Goal: Complete application form

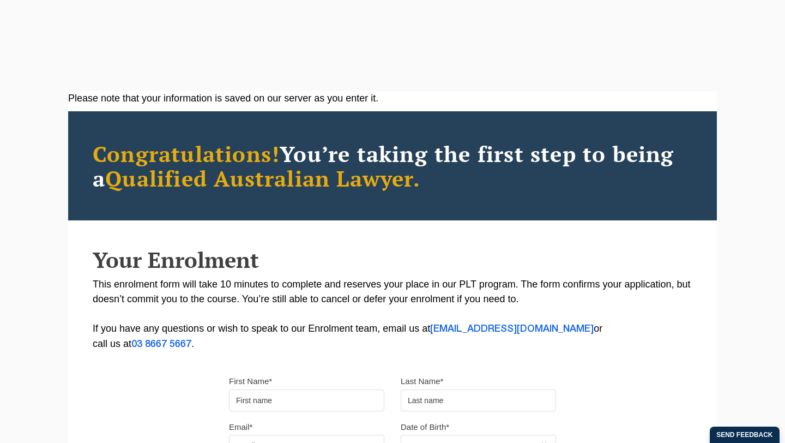
scroll to position [103, 0]
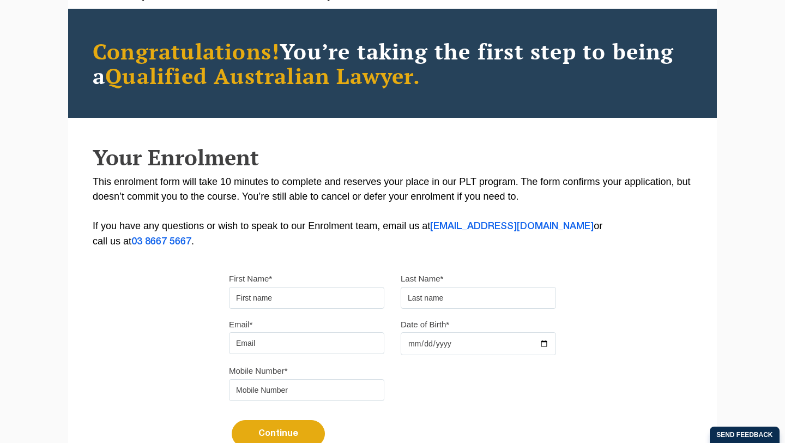
click at [350, 299] on input "First Name*" at bounding box center [306, 298] width 155 height 22
type input "[PERSON_NAME]"
type input "Breckenridge"
type input "[PERSON_NAME][EMAIL_ADDRESS][PERSON_NAME][DOMAIN_NAME]"
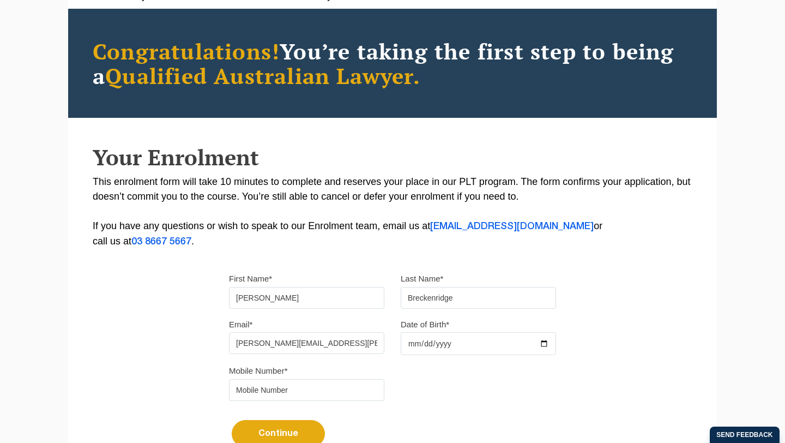
type input "0488177770"
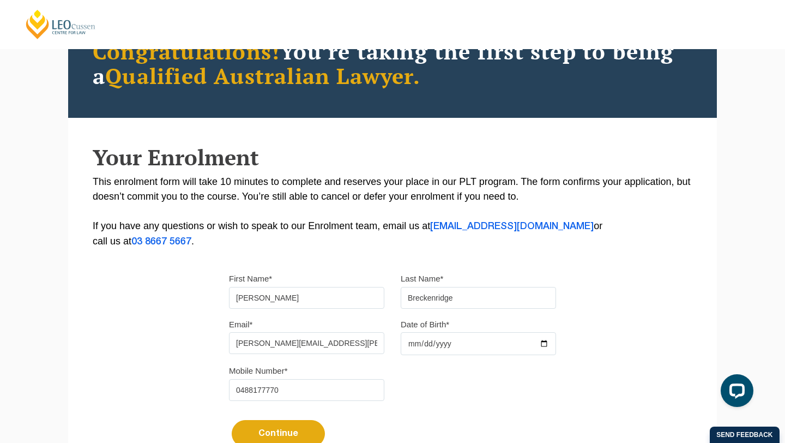
click at [418, 348] on input "Date of Birth*" at bounding box center [478, 343] width 155 height 23
type input "1982-05-03"
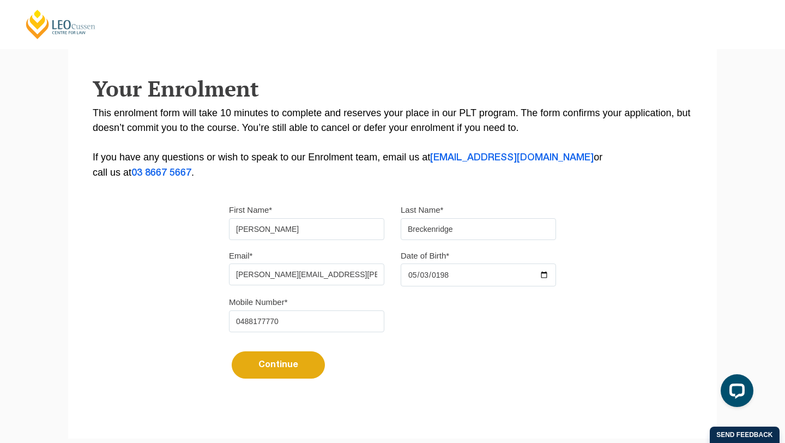
scroll to position [173, 0]
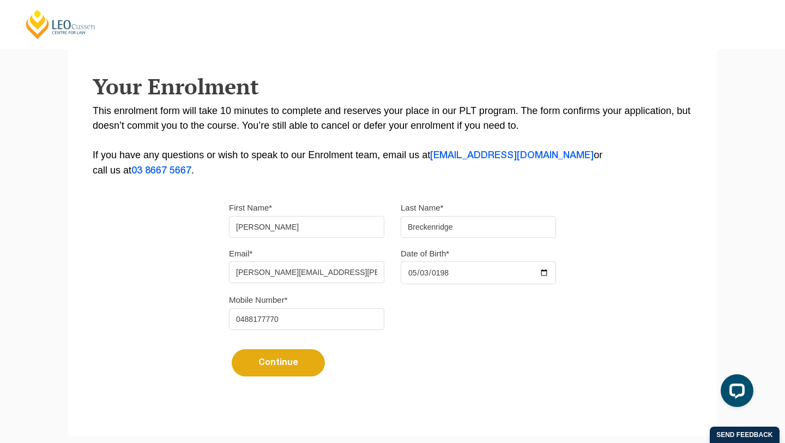
click at [297, 357] on button "Continue" at bounding box center [278, 362] width 93 height 27
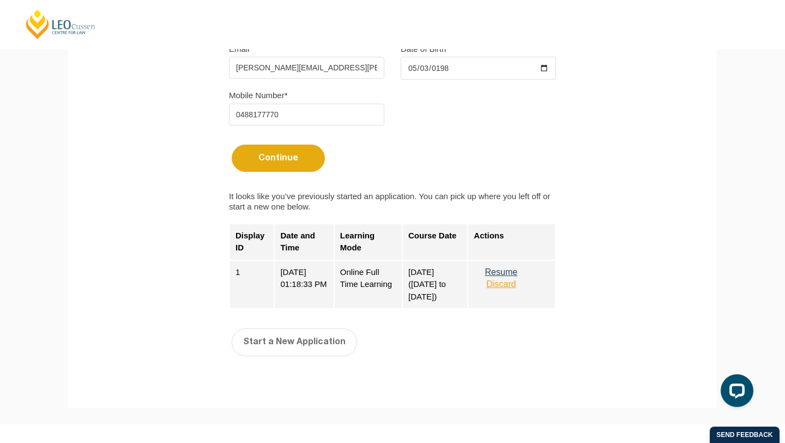
scroll to position [382, 0]
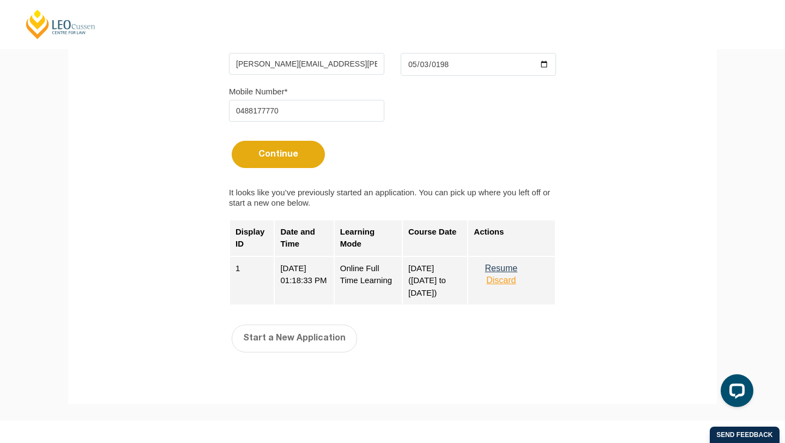
click at [516, 273] on button "Resume" at bounding box center [501, 268] width 55 height 10
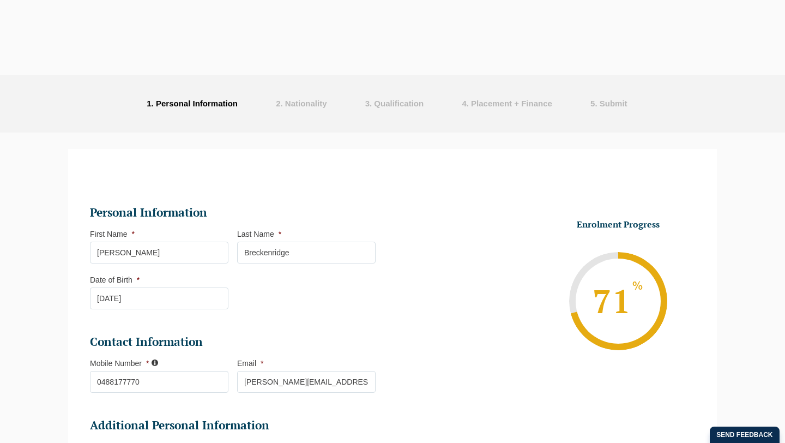
select select "Online Full Time Learning"
select select "National ([GEOGRAPHIC_DATA]/[GEOGRAPHIC_DATA], [GEOGRAPHIC_DATA], [GEOGRAPHIC_D…"
select select
select select "[DATE] ([DATE] to [DATE])"
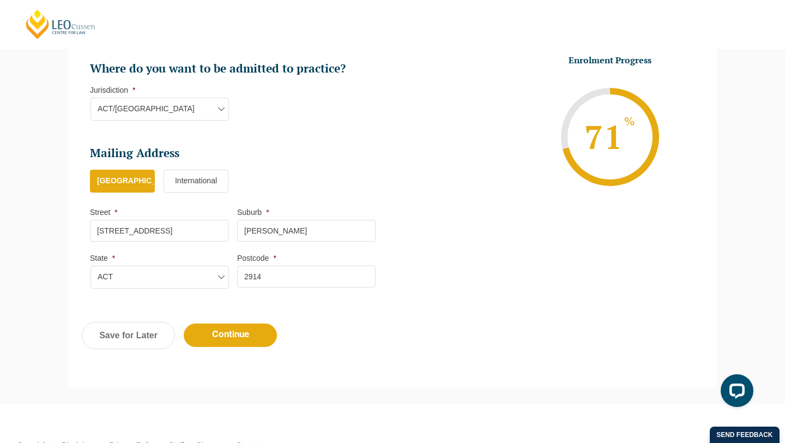
scroll to position [636, 0]
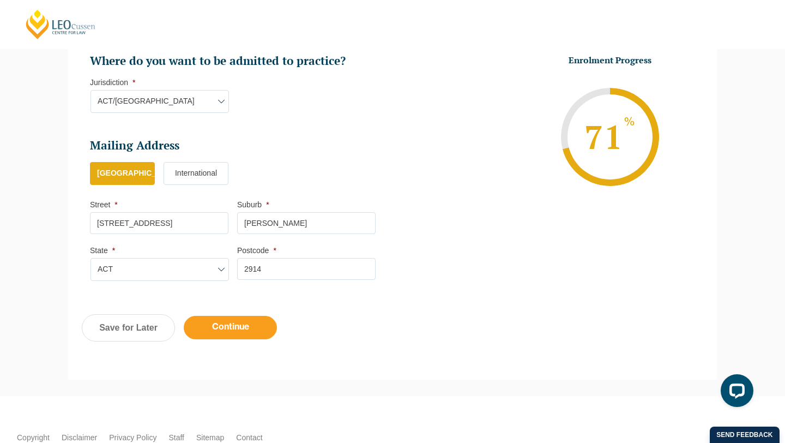
click at [244, 327] on input "Continue" at bounding box center [230, 327] width 93 height 23
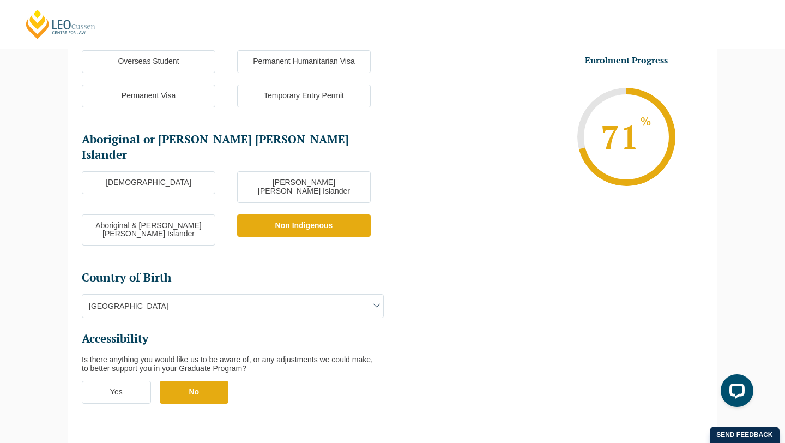
scroll to position [320, 0]
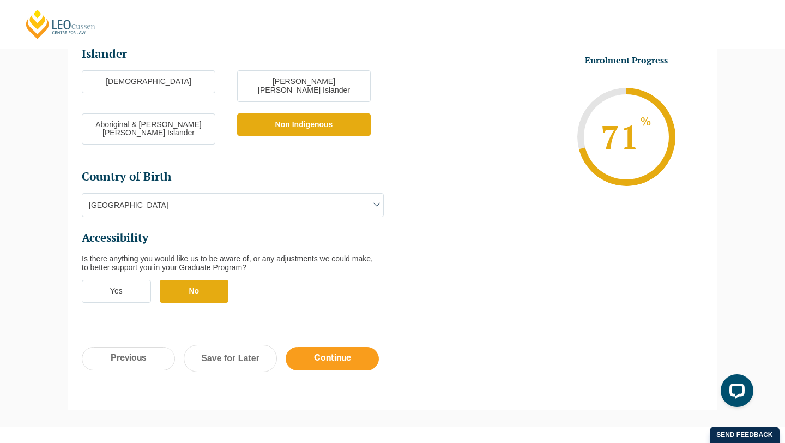
click at [340, 347] on input "Continue" at bounding box center [332, 358] width 93 height 23
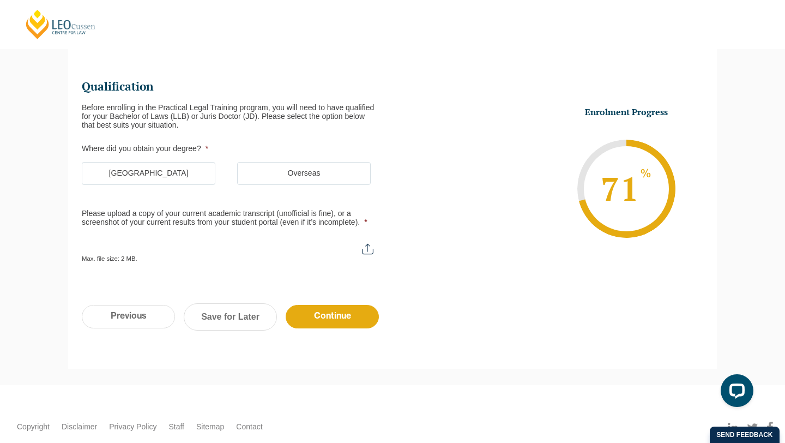
scroll to position [94, 0]
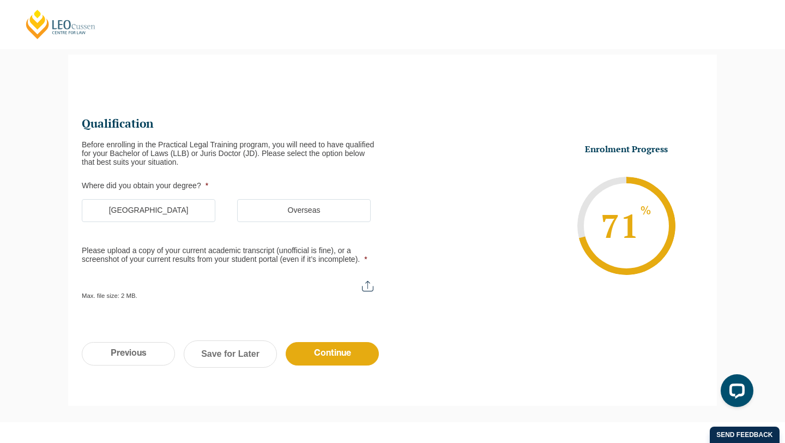
click at [170, 217] on label "[GEOGRAPHIC_DATA]" at bounding box center [149, 210] width 134 height 23
click at [0, 0] on input "[GEOGRAPHIC_DATA]" at bounding box center [0, 0] width 0 height 0
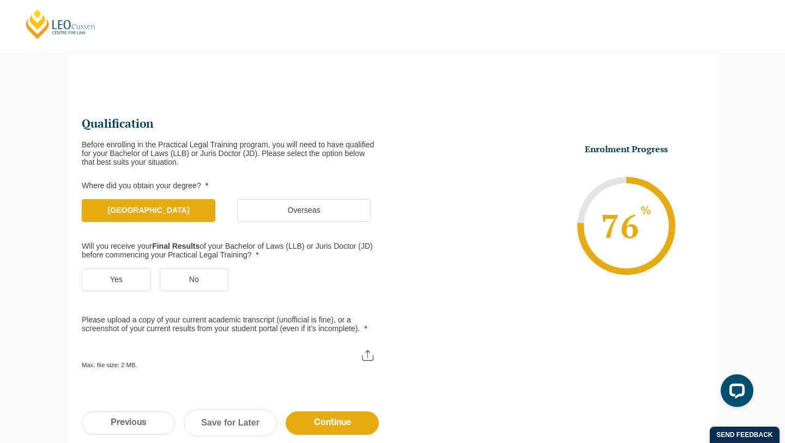
click at [136, 277] on label "Yes" at bounding box center [116, 279] width 69 height 23
click at [0, 0] on input "Yes" at bounding box center [0, 0] width 0 height 0
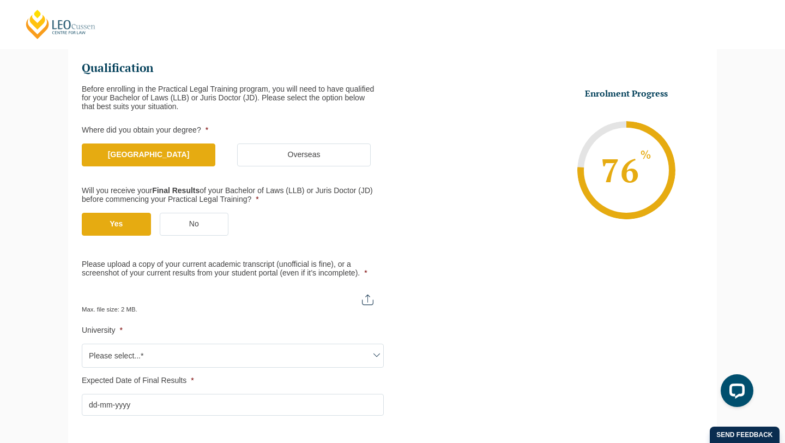
scroll to position [157, 0]
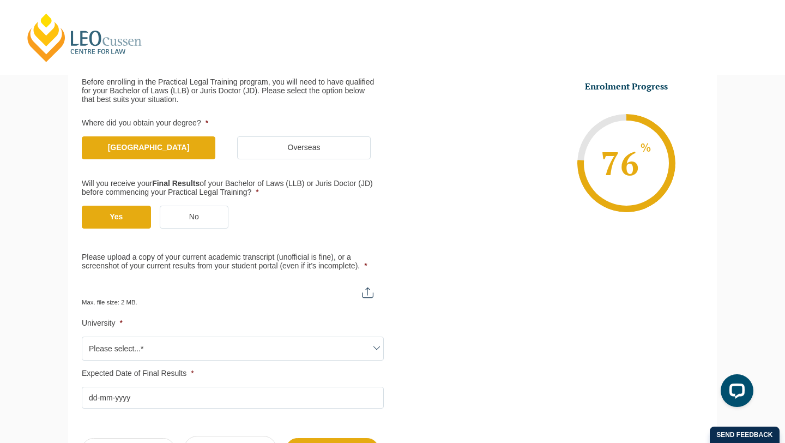
click at [369, 293] on input "Please upload a copy of your current academic transcript (unofficial is fine), …" at bounding box center [233, 288] width 302 height 19
type input "C:\fakepath\STMNT_RESULT.pdf"
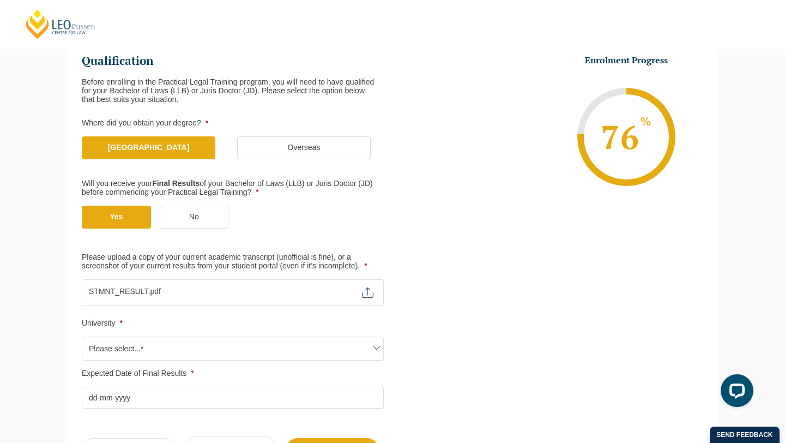
scroll to position [211, 0]
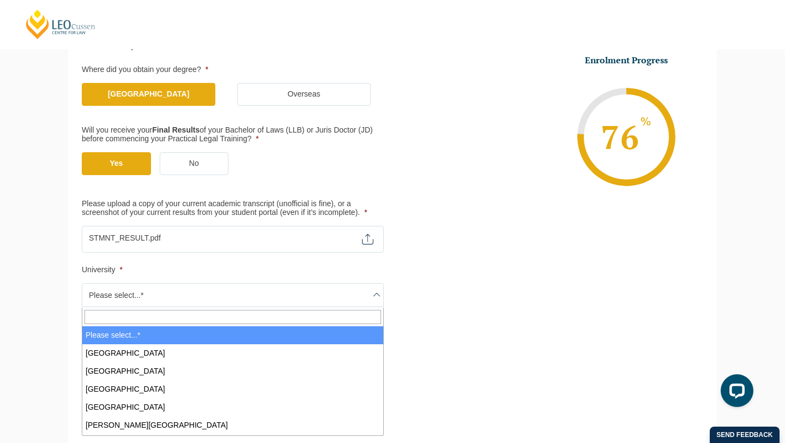
click at [270, 298] on span "Please select...*" at bounding box center [232, 295] width 301 height 23
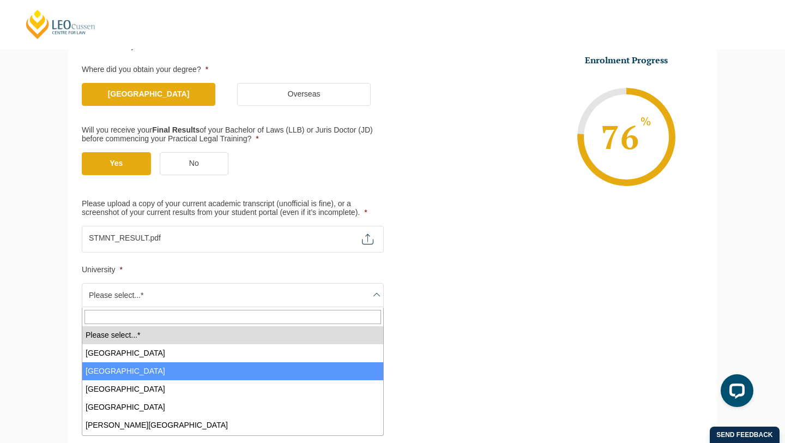
select select "[GEOGRAPHIC_DATA]"
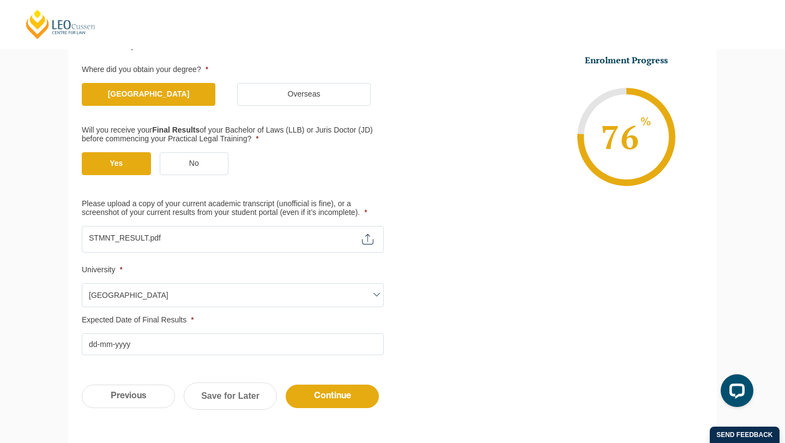
click at [131, 349] on input "Expected Date of Final Results *" at bounding box center [233, 344] width 302 height 22
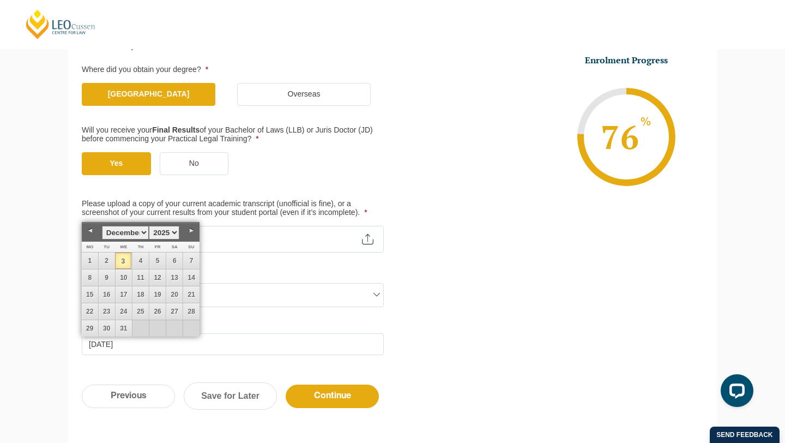
type input "[DATE]"
click at [515, 322] on ul "Qualification Before enrolling in the Practical Legal Training program, you wil…" at bounding box center [393, 176] width 622 height 357
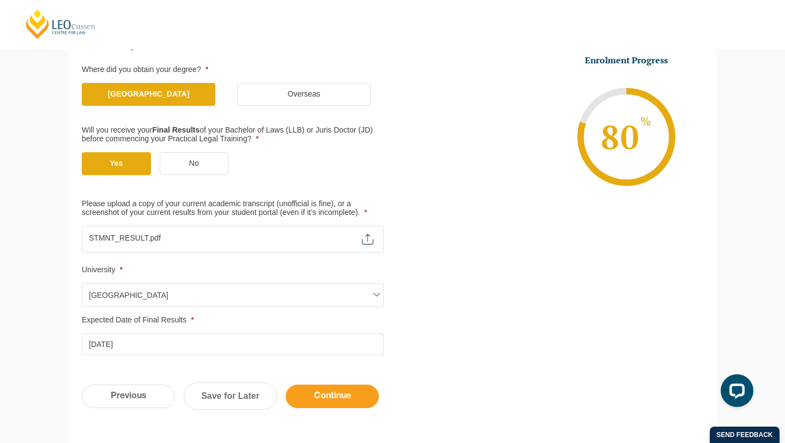
click at [333, 396] on input "Continue" at bounding box center [332, 396] width 93 height 23
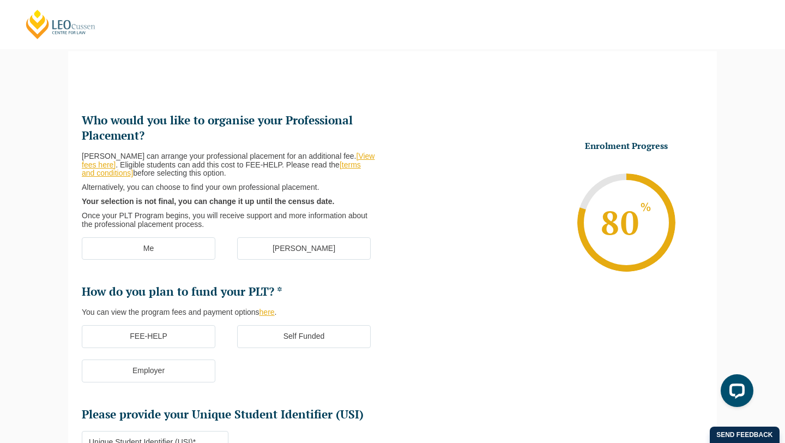
scroll to position [94, 0]
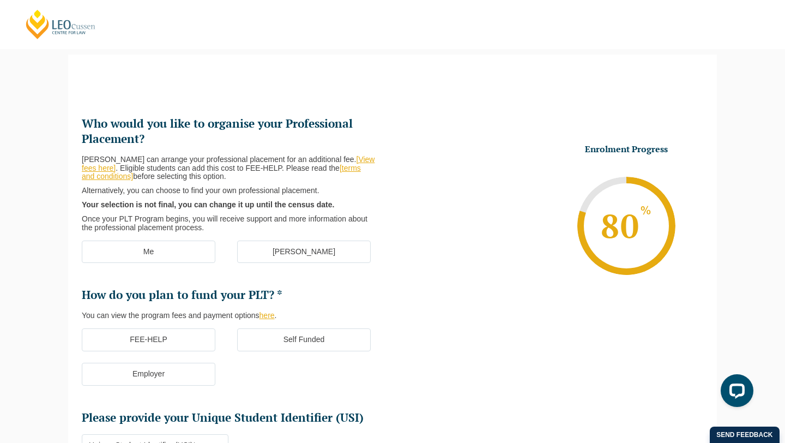
click at [309, 250] on label "[PERSON_NAME]" at bounding box center [304, 252] width 134 height 23
click at [0, 0] on input "[PERSON_NAME]" at bounding box center [0, 0] width 0 height 0
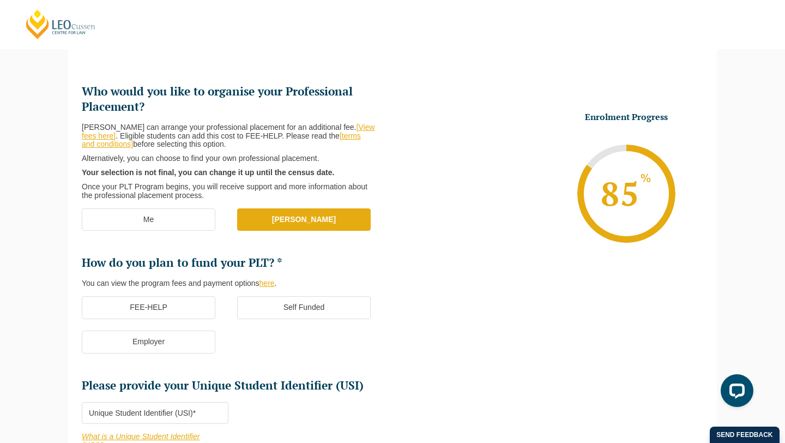
scroll to position [136, 0]
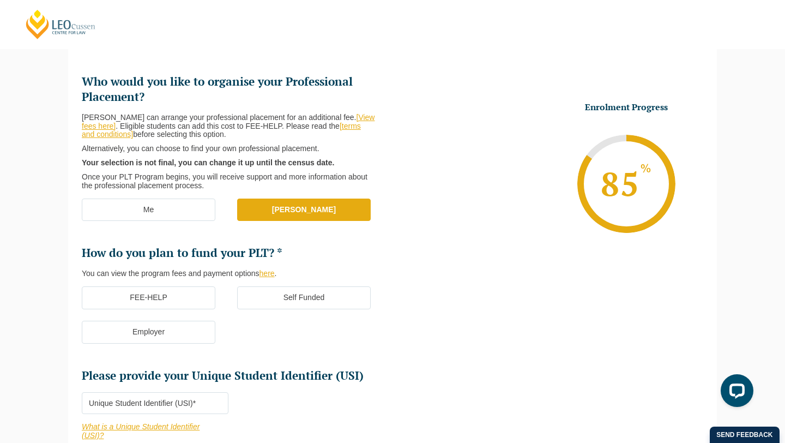
click at [148, 296] on label "FEE-HELP" at bounding box center [149, 297] width 134 height 23
click at [0, 0] on input "FEE-HELP" at bounding box center [0, 0] width 0 height 0
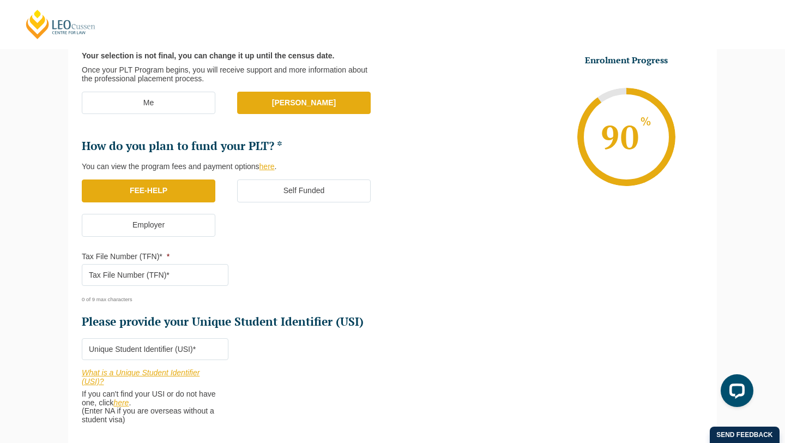
scroll to position [305, 0]
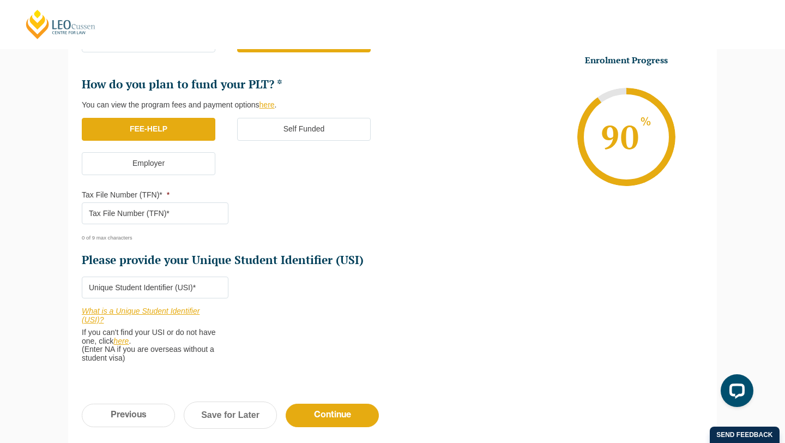
click at [157, 215] on input "Tax File Number (TFN)* *" at bounding box center [155, 213] width 147 height 22
type input "411442601"
click at [147, 293] on input "Please provide your Unique Student Identifier (USI) *" at bounding box center [155, 288] width 147 height 22
click at [143, 311] on link "What is a Unique Student Identifier (USI)?" at bounding box center [141, 315] width 118 height 17
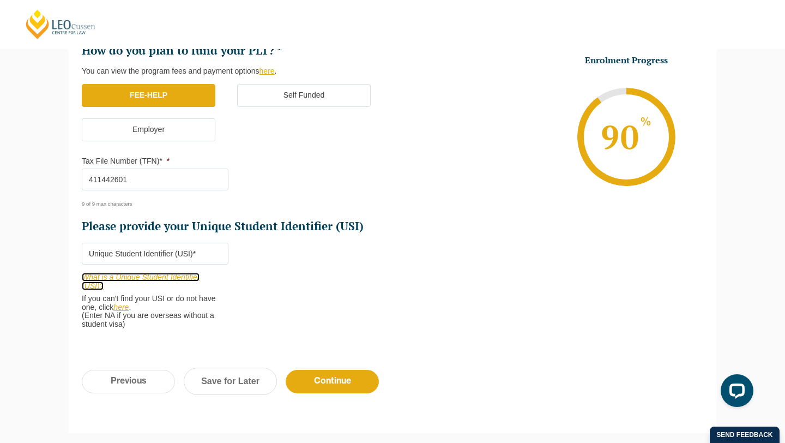
scroll to position [344, 0]
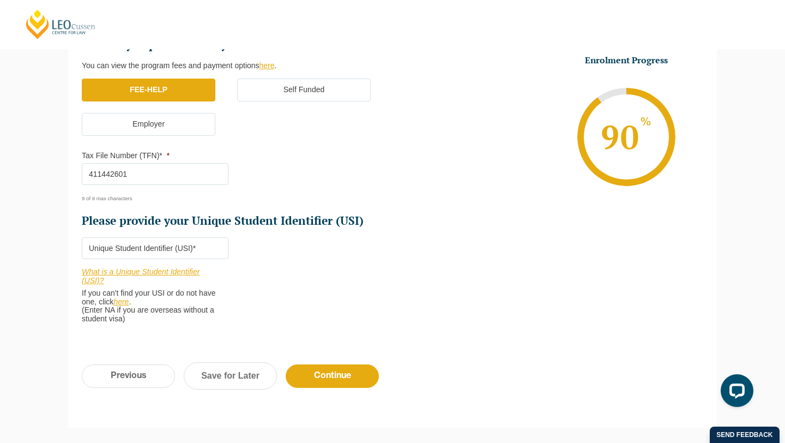
click at [127, 302] on link "here" at bounding box center [120, 301] width 15 height 9
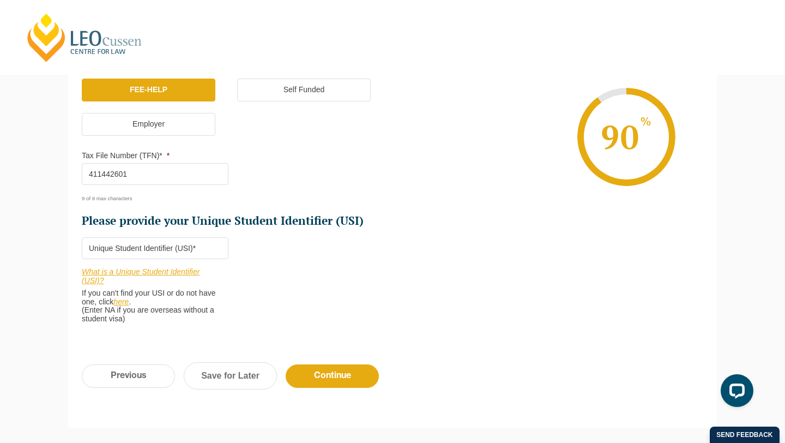
click at [172, 253] on input "Please provide your Unique Student Identifier (USI) *" at bounding box center [155, 248] width 147 height 22
type input "CPUWH8CQ2S"
click at [335, 377] on input "Continue" at bounding box center [332, 375] width 93 height 23
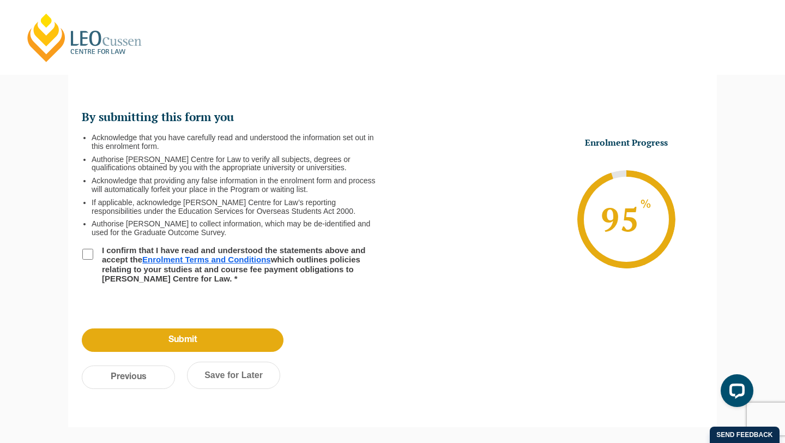
scroll to position [94, 0]
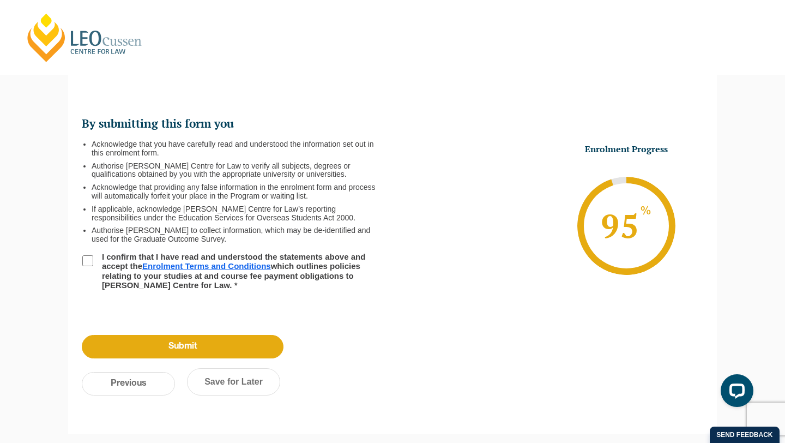
click at [81, 260] on div "By submitting this form you Acknowledge that you have carefully read and unders…" at bounding box center [392, 197] width 649 height 253
click at [88, 257] on input "I confirm that I have read and understood the statements above and accept the E…" at bounding box center [87, 260] width 11 height 11
checkbox input "true"
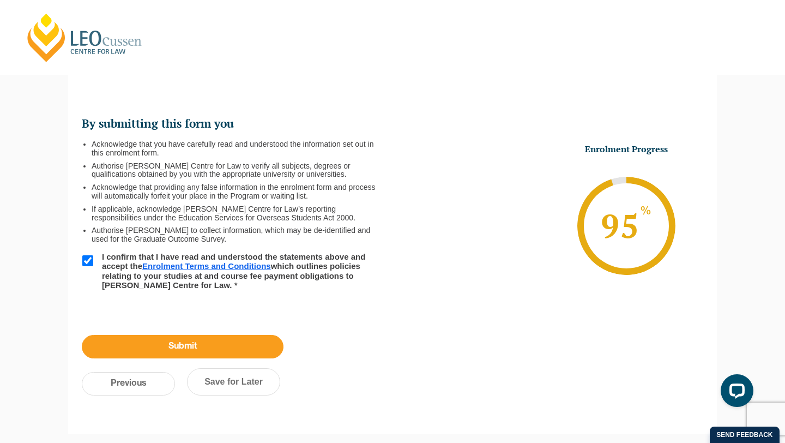
click at [207, 335] on input "Submit" at bounding box center [183, 346] width 202 height 23
